Goal: Task Accomplishment & Management: Manage account settings

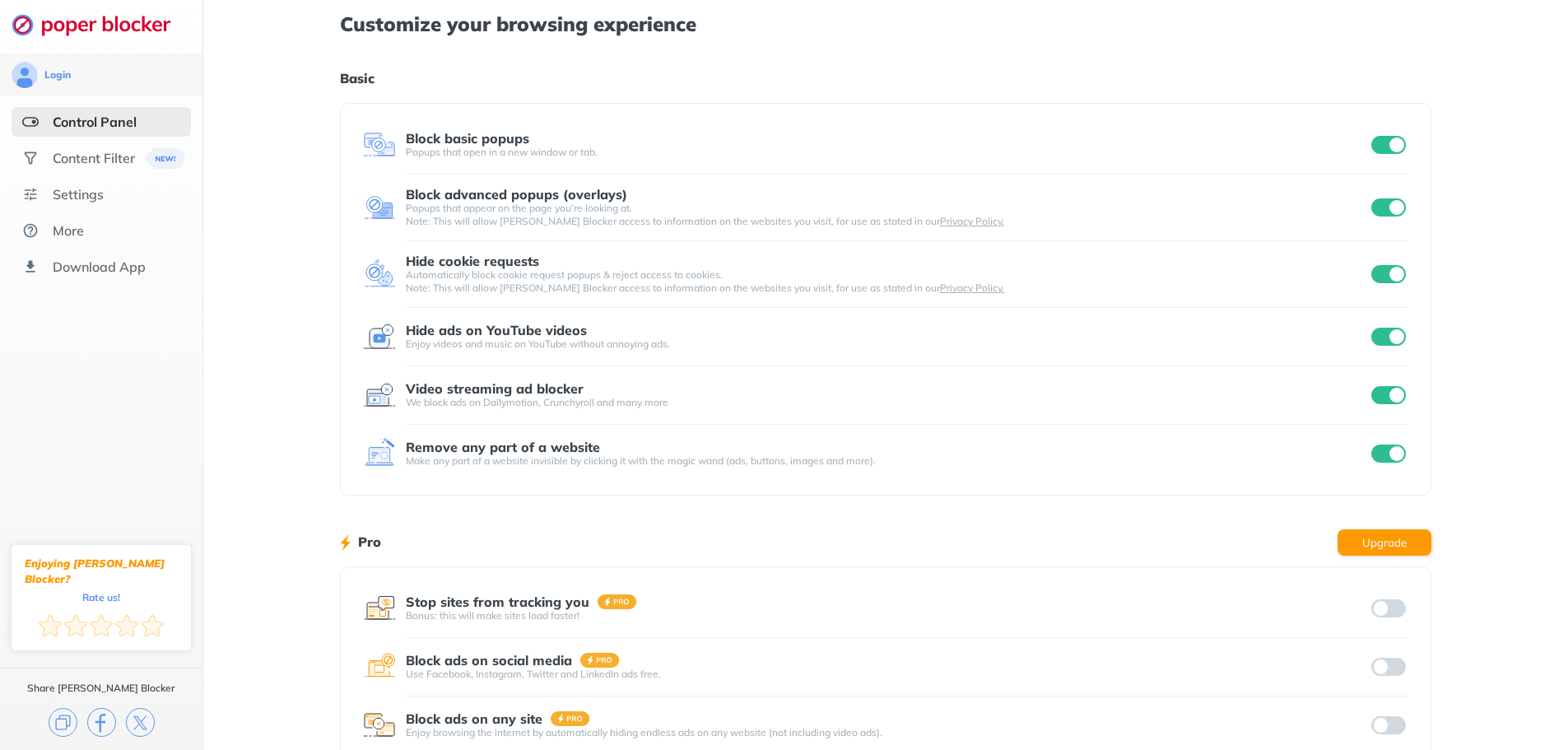
click at [1380, 149] on input "checkbox" at bounding box center [1388, 144] width 35 height 18
click at [1383, 210] on input "checkbox" at bounding box center [1388, 208] width 35 height 18
click at [1380, 273] on input "checkbox" at bounding box center [1388, 274] width 35 height 18
click at [1375, 339] on input "checkbox" at bounding box center [1388, 336] width 35 height 18
click at [1377, 399] on input "checkbox" at bounding box center [1388, 395] width 35 height 18
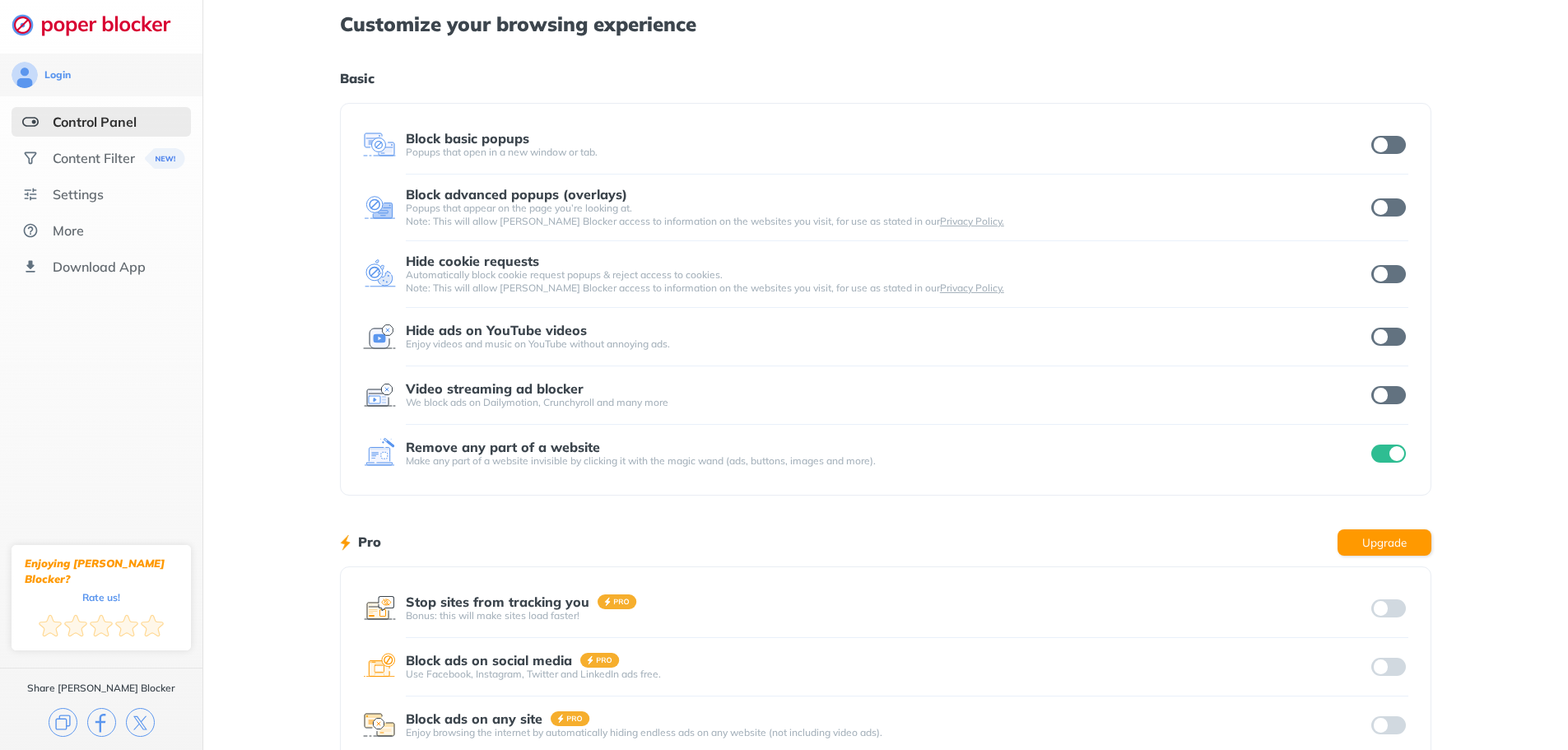
click at [1376, 454] on div at bounding box center [1388, 454] width 40 height 23
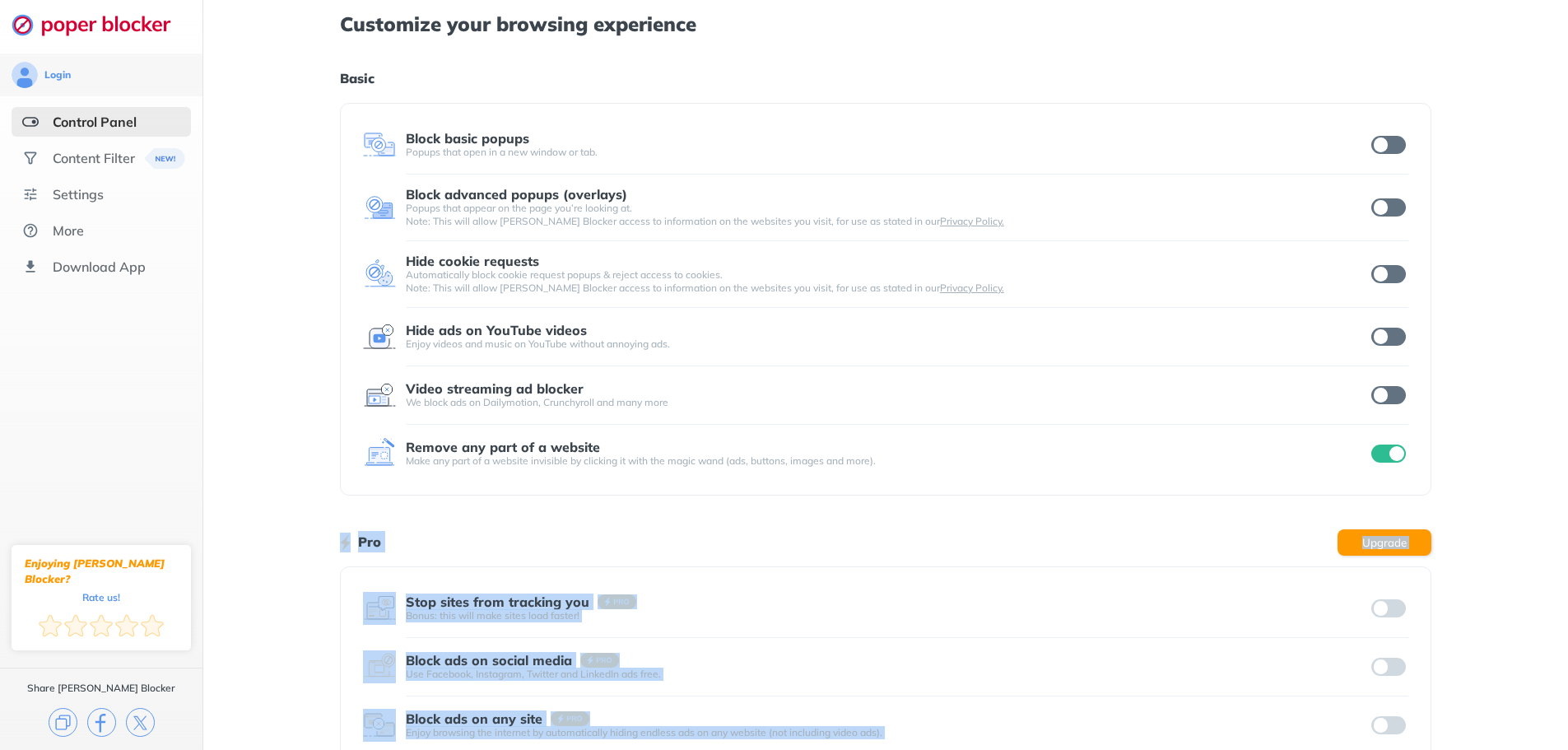
click at [1387, 453] on input "checkbox" at bounding box center [1388, 454] width 35 height 18
click at [1391, 144] on input "checkbox" at bounding box center [1388, 144] width 35 height 18
drag, startPoint x: 1396, startPoint y: 201, endPoint x: 1394, endPoint y: 218, distance: 17.1
click at [1395, 214] on input "checkbox" at bounding box center [1388, 208] width 35 height 18
click at [1395, 213] on input "checkbox" at bounding box center [1388, 208] width 35 height 18
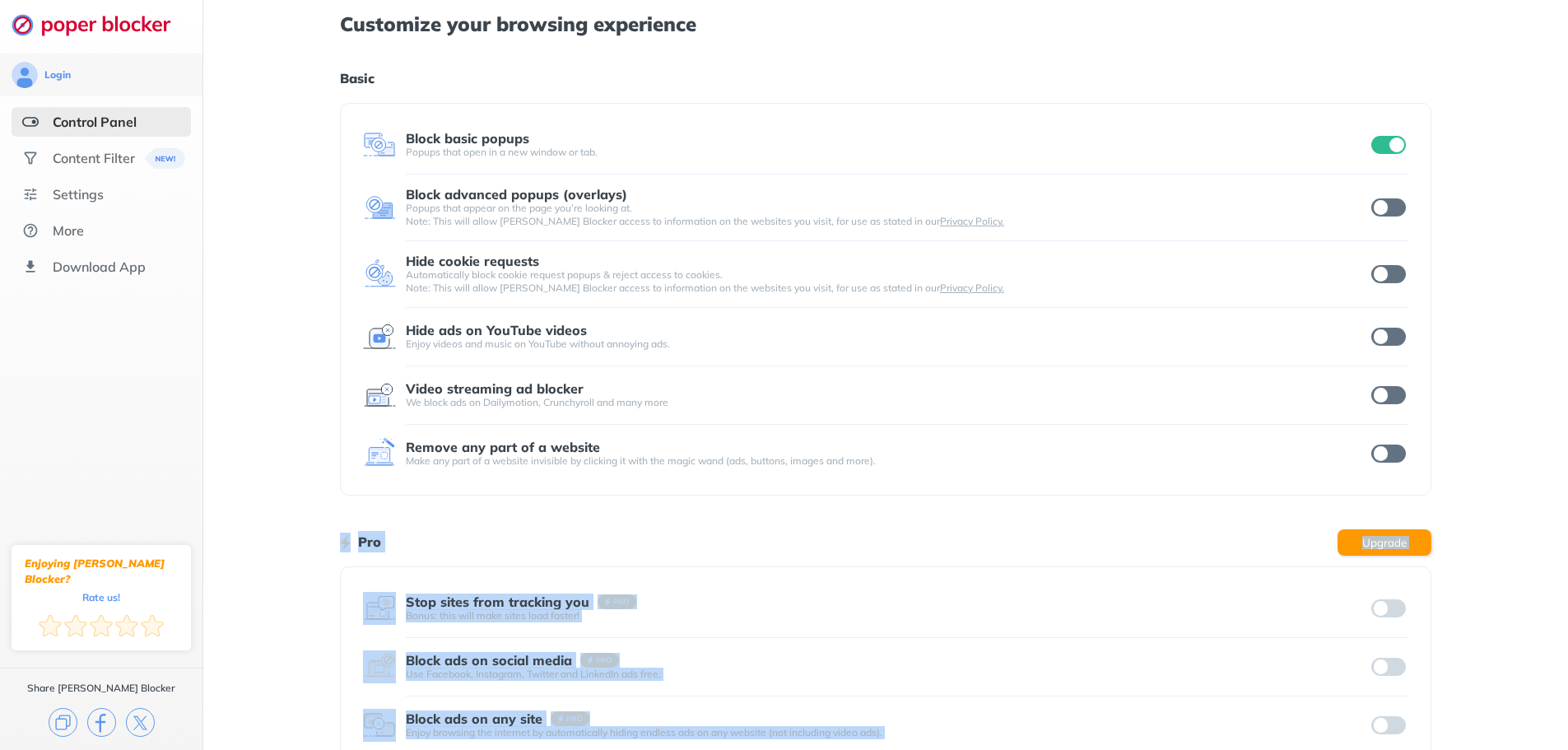
click at [1393, 210] on input "checkbox" at bounding box center [1388, 208] width 35 height 18
click at [1396, 273] on input "checkbox" at bounding box center [1388, 274] width 35 height 18
click at [1398, 344] on input "checkbox" at bounding box center [1388, 336] width 35 height 18
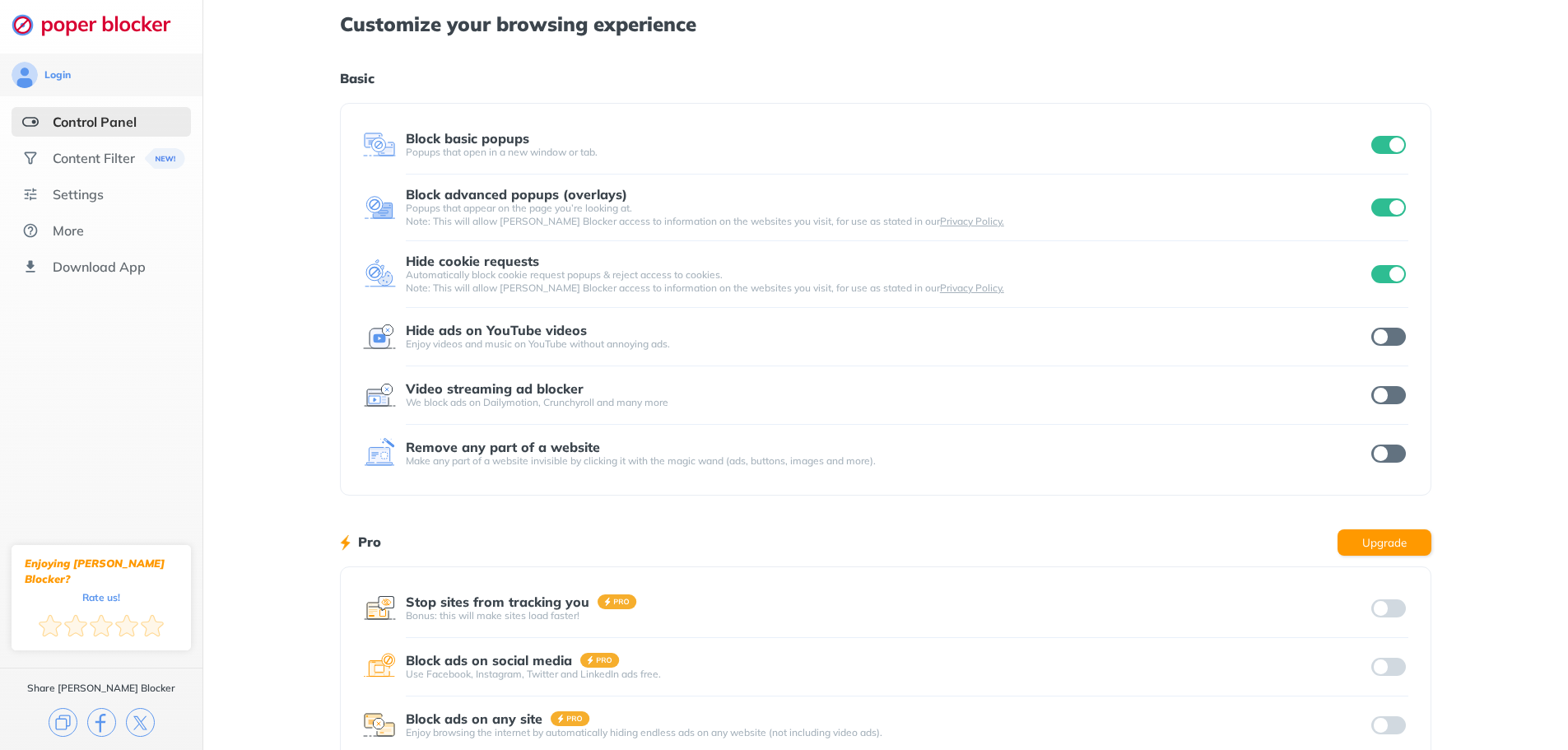
click at [1396, 401] on input "checkbox" at bounding box center [1388, 395] width 35 height 18
click at [1400, 336] on input "checkbox" at bounding box center [1388, 336] width 35 height 18
click at [1397, 342] on input "checkbox" at bounding box center [1388, 336] width 35 height 18
click at [1395, 399] on input "checkbox" at bounding box center [1388, 395] width 35 height 18
click at [1396, 456] on input "checkbox" at bounding box center [1388, 454] width 35 height 18
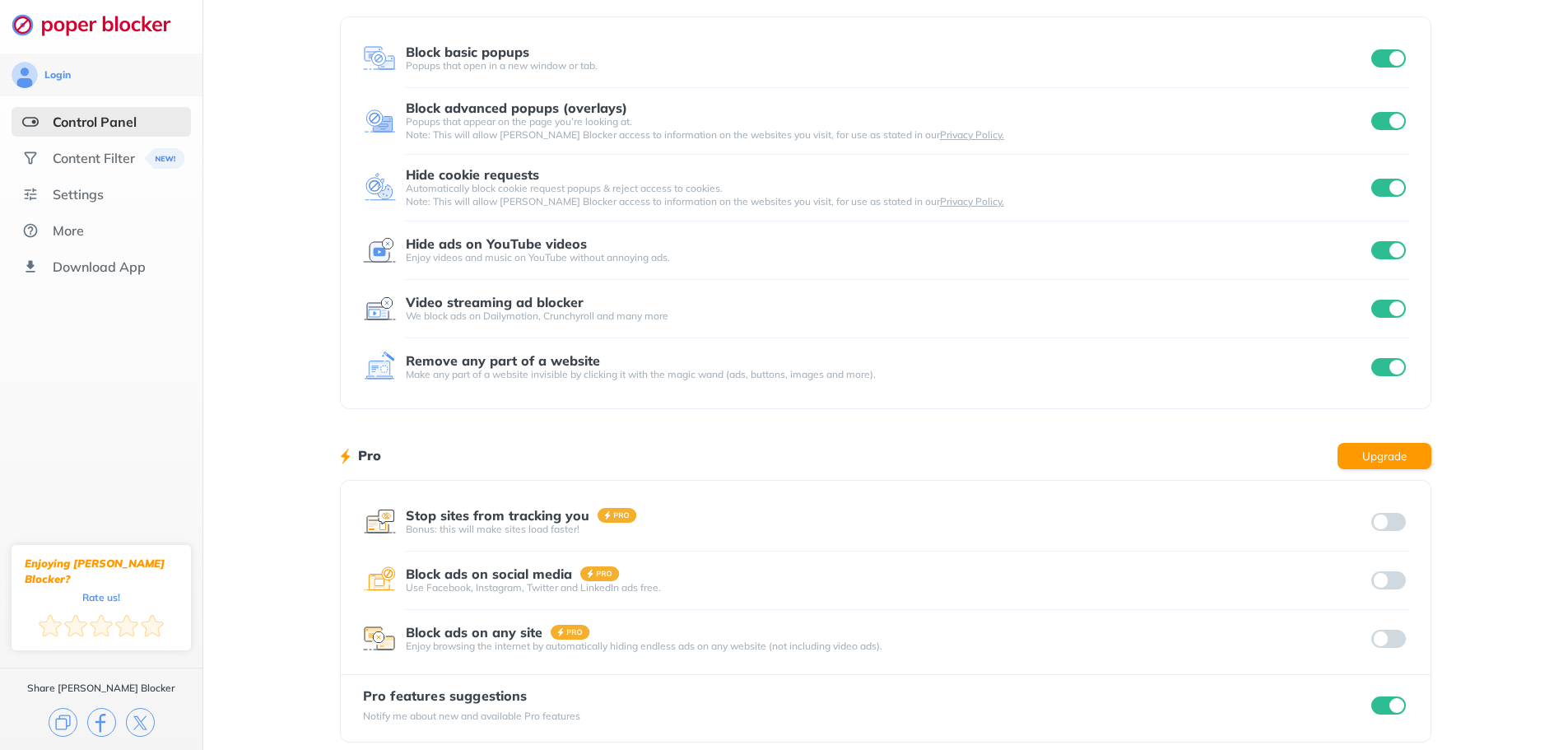
scroll to position [102, 0]
